Goal: Task Accomplishment & Management: Use online tool/utility

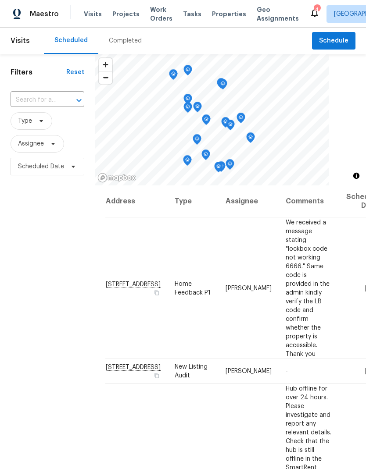
click at [157, 15] on span "Work Orders" at bounding box center [161, 14] width 22 height 18
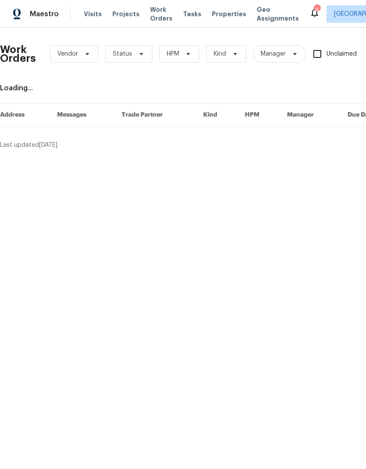
click at [212, 11] on span "Properties" at bounding box center [229, 14] width 34 height 9
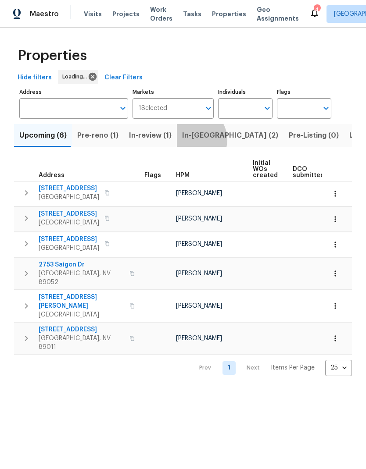
click at [189, 140] on span "In-[GEOGRAPHIC_DATA] (2)" at bounding box center [230, 135] width 96 height 12
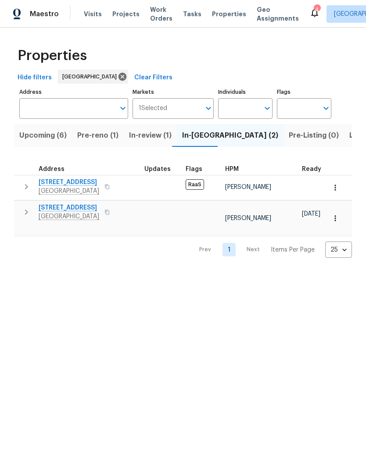
click at [337, 219] on icon "button" at bounding box center [335, 218] width 9 height 9
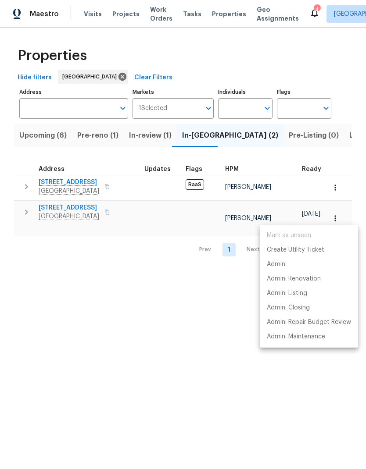
click at [29, 215] on div at bounding box center [183, 234] width 366 height 469
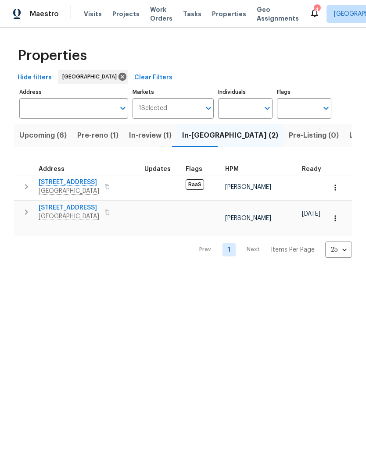
click at [32, 217] on button "button" at bounding box center [27, 213] width 18 height 18
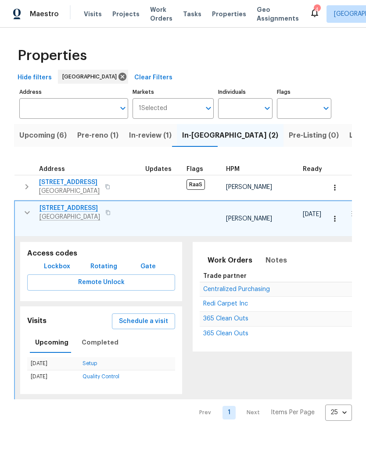
click at [132, 316] on span "Schedule a visit" at bounding box center [143, 321] width 49 height 11
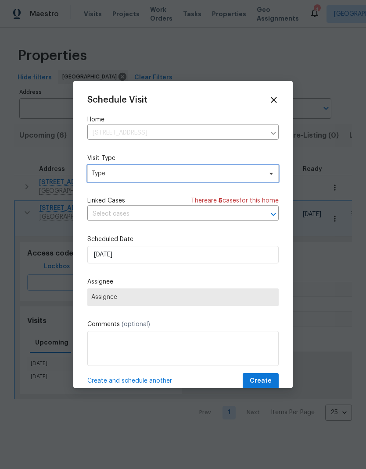
click at [108, 174] on span "Type" at bounding box center [176, 173] width 171 height 9
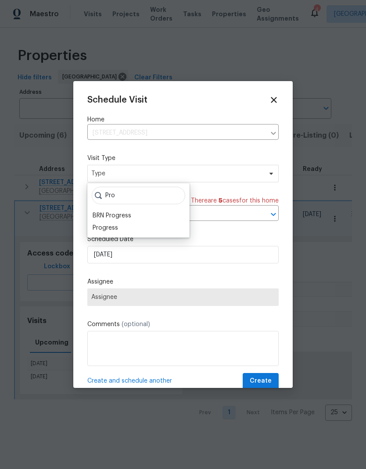
type input "Pro"
click at [104, 230] on div "Progress" at bounding box center [105, 228] width 25 height 9
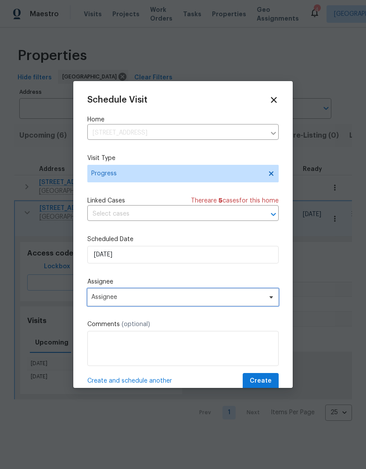
click at [98, 297] on span "Assignee" at bounding box center [177, 297] width 172 height 7
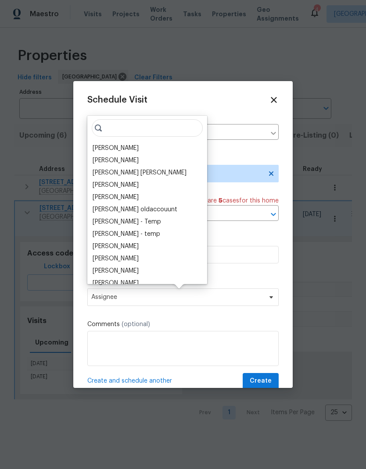
click at [97, 141] on div "[PERSON_NAME] [PERSON_NAME] [PERSON_NAME] [PERSON_NAME] [PERSON_NAME] [PERSON_N…" at bounding box center [147, 200] width 120 height 168
click at [97, 140] on div "[PERSON_NAME] [PERSON_NAME] [PERSON_NAME] [PERSON_NAME] [PERSON_NAME] [PERSON_N…" at bounding box center [147, 200] width 120 height 168
click at [103, 150] on div "[PERSON_NAME]" at bounding box center [116, 148] width 46 height 9
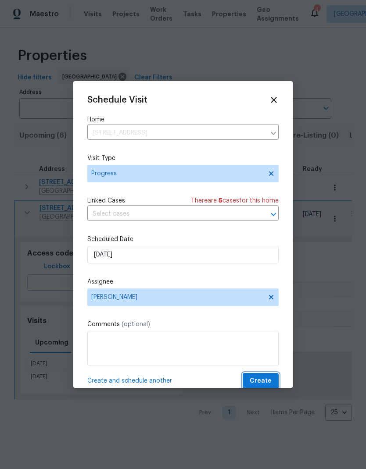
click at [275, 378] on button "Create" at bounding box center [261, 381] width 36 height 16
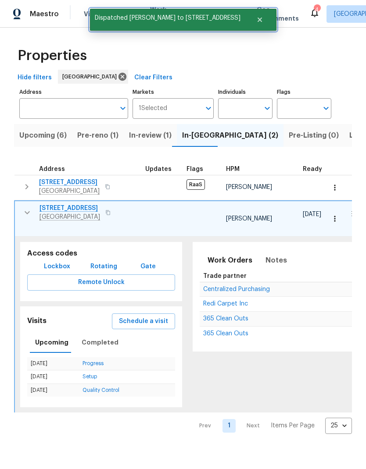
click at [259, 24] on button "Close" at bounding box center [259, 20] width 29 height 18
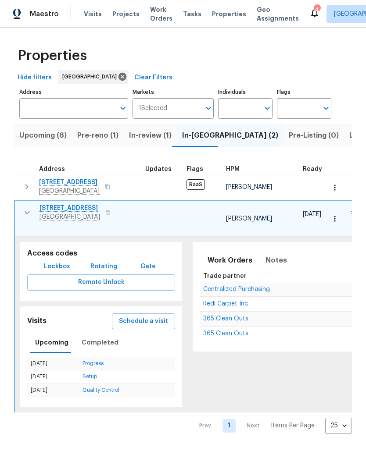
click at [155, 14] on span "Work Orders" at bounding box center [161, 14] width 22 height 18
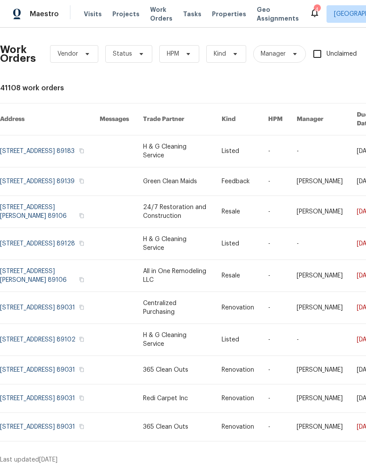
click at [350, 324] on td "[DATE]" at bounding box center [368, 340] width 36 height 32
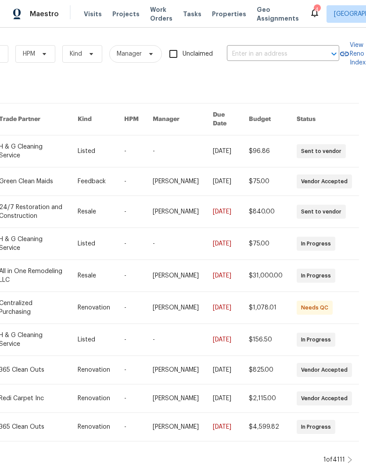
scroll to position [7, 0]
click at [272, 48] on input "text" at bounding box center [271, 54] width 88 height 14
type input "1200"
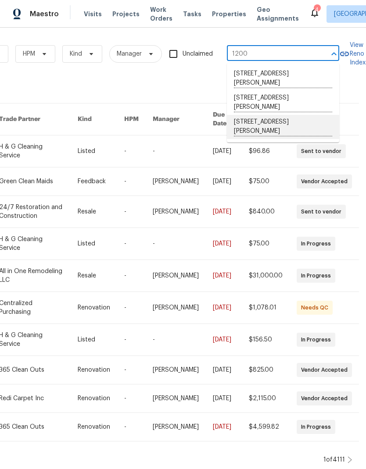
click at [310, 115] on li "[STREET_ADDRESS][PERSON_NAME]" at bounding box center [283, 127] width 112 height 24
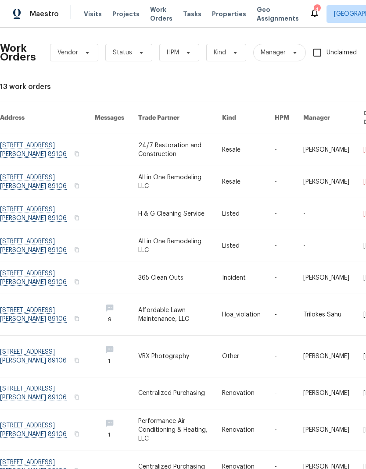
scroll to position [1, 0]
click at [18, 173] on link at bounding box center [47, 182] width 95 height 32
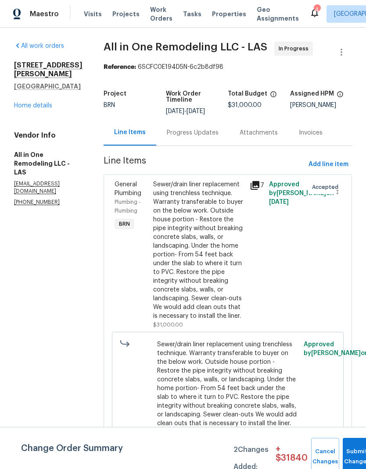
click at [23, 103] on link "Home details" at bounding box center [33, 106] width 38 height 6
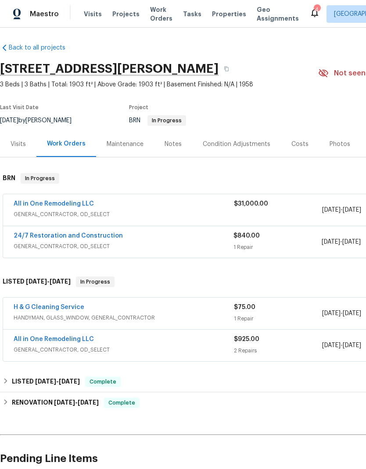
scroll to position [2, 0]
click at [45, 203] on link "All in One Remodeling LLC" at bounding box center [54, 204] width 80 height 6
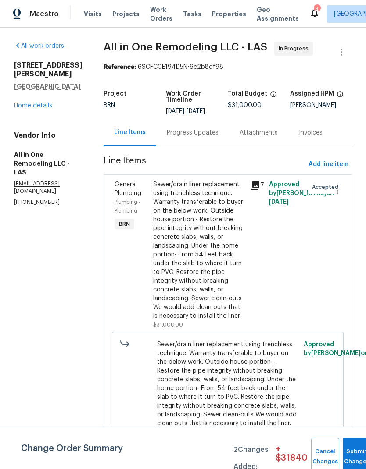
click at [236, 263] on div "Sewer/drain liner replacement using trenchless technique. Warranty transferable…" at bounding box center [198, 250] width 91 height 140
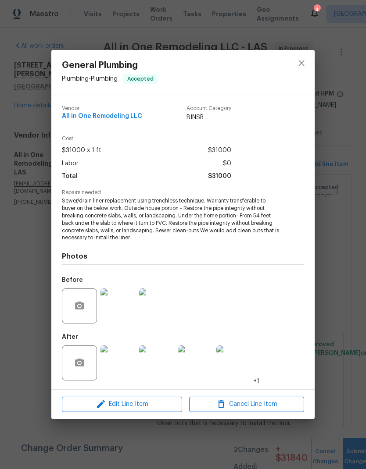
click at [119, 367] on img at bounding box center [117, 363] width 35 height 35
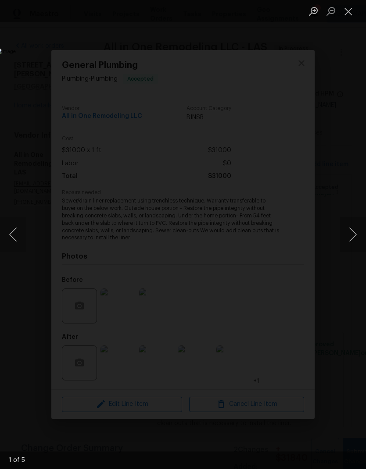
click at [356, 246] on button "Next image" at bounding box center [353, 234] width 26 height 35
click at [354, 247] on button "Next image" at bounding box center [353, 234] width 26 height 35
click at [354, 248] on button "Next image" at bounding box center [353, 234] width 26 height 35
click at [282, 286] on img "Lightbox" at bounding box center [141, 234] width 282 height 361
click at [354, 243] on button "Next image" at bounding box center [353, 234] width 26 height 35
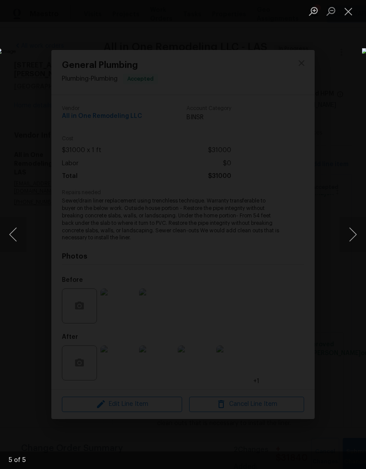
click at [350, 249] on button "Next image" at bounding box center [353, 234] width 26 height 35
click at [351, 247] on button "Next image" at bounding box center [353, 234] width 26 height 35
click at [14, 236] on button "Previous image" at bounding box center [13, 234] width 26 height 35
click at [350, 7] on button "Close lightbox" at bounding box center [349, 11] width 18 height 15
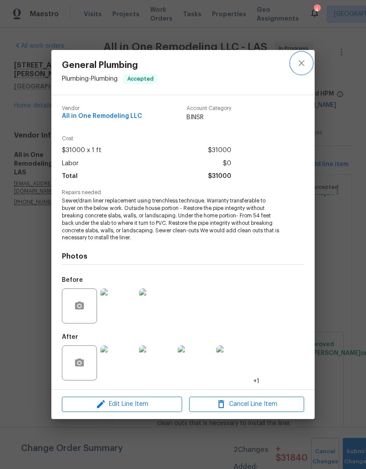
click at [303, 60] on icon "close" at bounding box center [301, 63] width 11 height 11
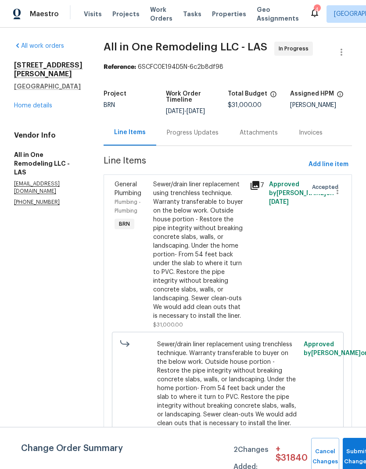
click at [35, 103] on link "Home details" at bounding box center [33, 106] width 38 height 6
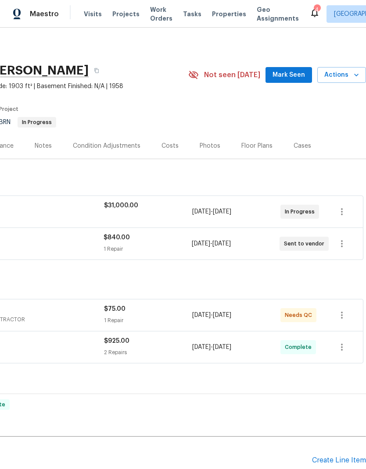
scroll to position [0, 130]
click at [293, 76] on span "Mark Seen" at bounding box center [288, 75] width 32 height 11
click at [346, 70] on span "Actions" at bounding box center [341, 75] width 35 height 11
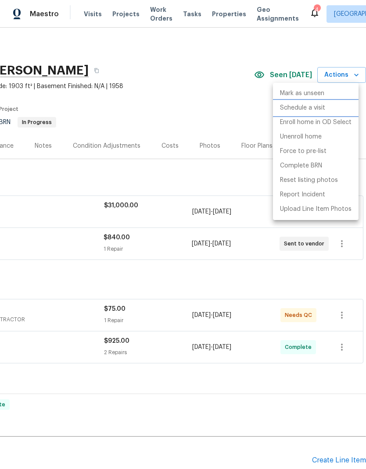
click at [318, 108] on p "Schedule a visit" at bounding box center [302, 108] width 45 height 9
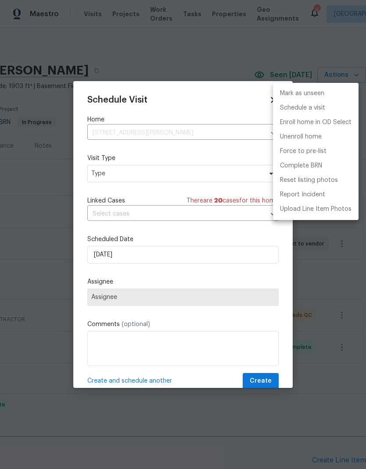
click at [102, 174] on div at bounding box center [183, 234] width 366 height 469
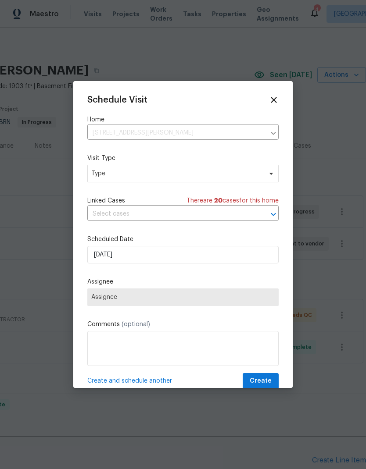
click at [101, 173] on div "Mark as unseen Schedule a visit Enroll home in OD Select Unenroll home Force to…" at bounding box center [183, 234] width 366 height 469
click at [104, 170] on span "Type" at bounding box center [176, 173] width 171 height 9
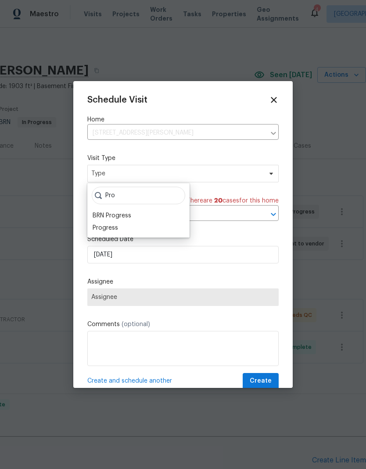
type input "Pro"
click at [100, 229] on div "Progress" at bounding box center [105, 228] width 25 height 9
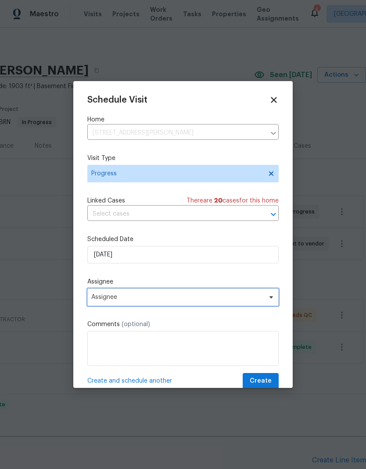
click at [103, 304] on span "Assignee" at bounding box center [182, 298] width 191 height 18
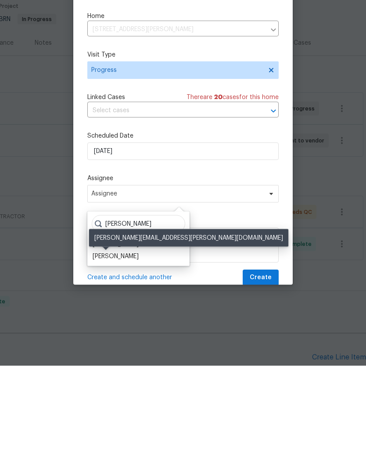
type input "[PERSON_NAME]"
click at [100, 355] on div "[PERSON_NAME]" at bounding box center [116, 359] width 46 height 9
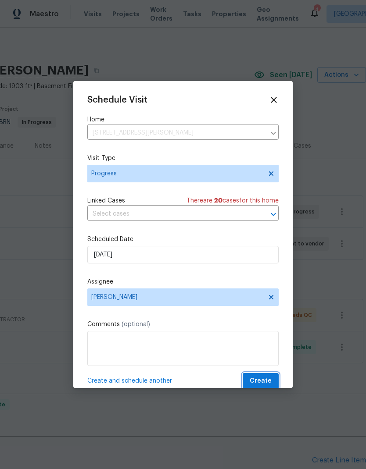
click at [265, 381] on span "Create" at bounding box center [261, 381] width 22 height 11
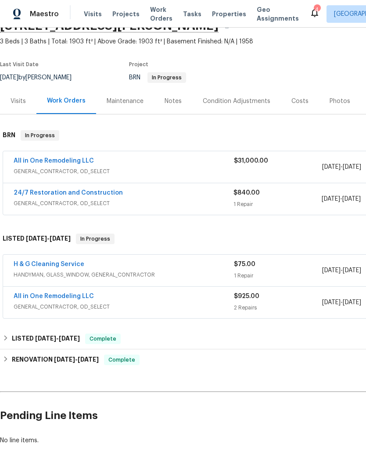
scroll to position [45, 0]
